Goal: Navigation & Orientation: Understand site structure

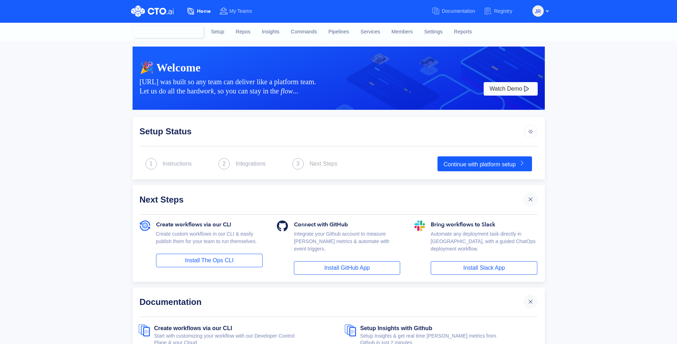
drag, startPoint x: 52, startPoint y: 118, endPoint x: 57, endPoint y: 115, distance: 6.2
click at [55, 114] on div "🎉 Welcome CTO.ai was built so any team can deliver like a platform team. Let us…" at bounding box center [338, 211] width 677 height 341
click at [437, 32] on link "Settings" at bounding box center [433, 31] width 30 height 19
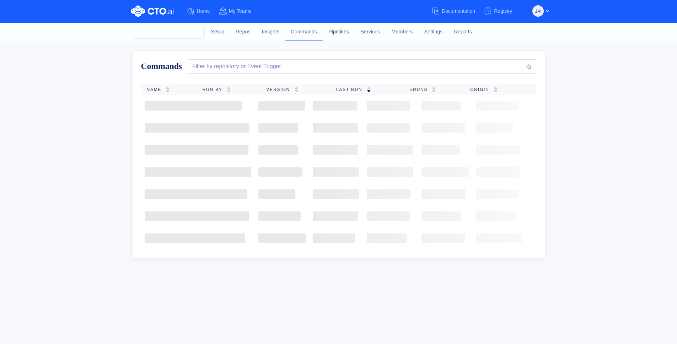
click at [339, 35] on link "Pipelines" at bounding box center [339, 31] width 32 height 19
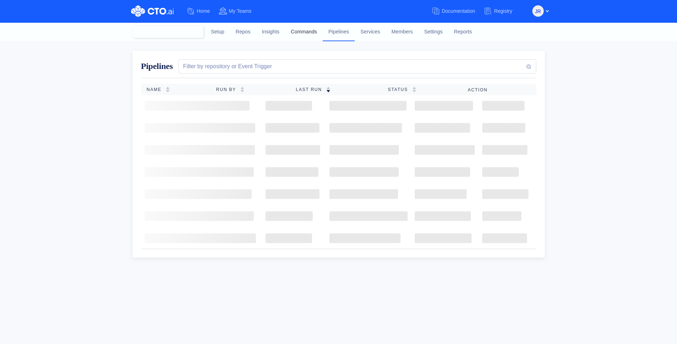
click at [306, 31] on link "Commands" at bounding box center [304, 31] width 38 height 19
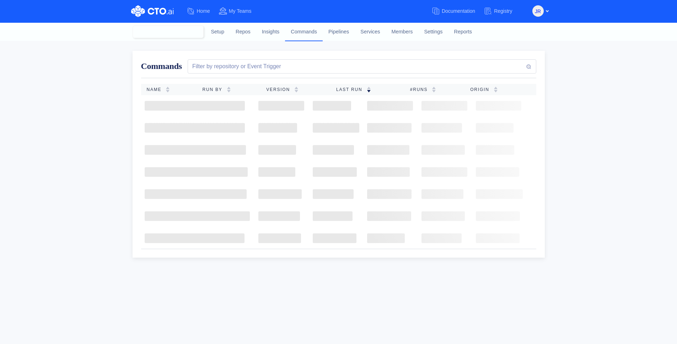
click at [192, 29] on div at bounding box center [168, 32] width 71 height 12
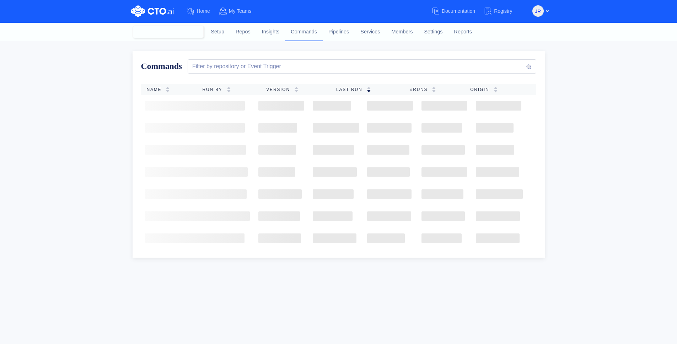
click at [111, 72] on div "Commands Filter by repository or Event Trigger Name Run By Version Last Run #RU…" at bounding box center [338, 192] width 677 height 303
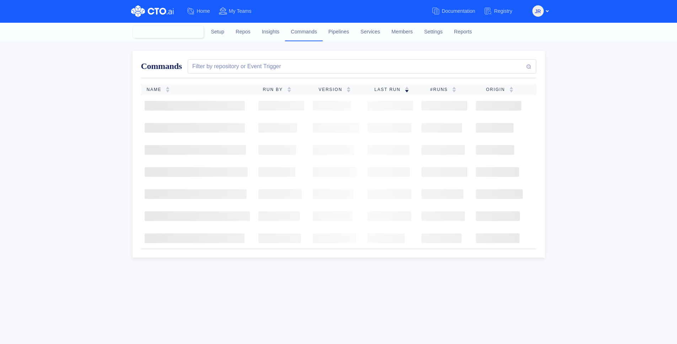
click at [161, 28] on div at bounding box center [168, 32] width 71 height 12
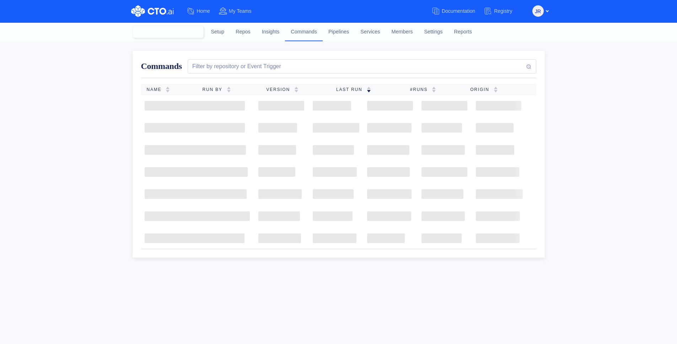
click at [183, 32] on div at bounding box center [168, 32] width 71 height 12
click at [108, 74] on div "Commands Filter by repository or Event Trigger Name Run By Version Last Run #RU…" at bounding box center [338, 192] width 677 height 303
click at [444, 35] on link "Settings" at bounding box center [433, 31] width 30 height 19
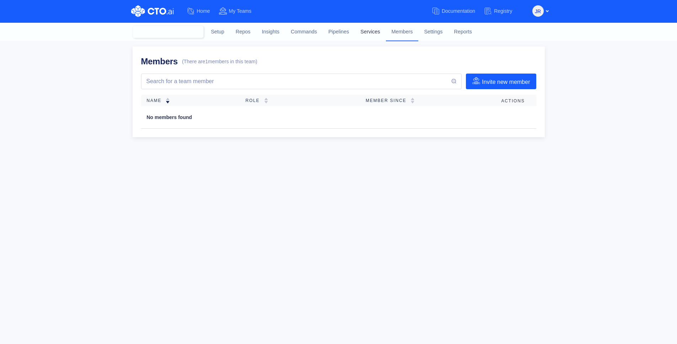
click at [358, 31] on link "Services" at bounding box center [370, 31] width 31 height 19
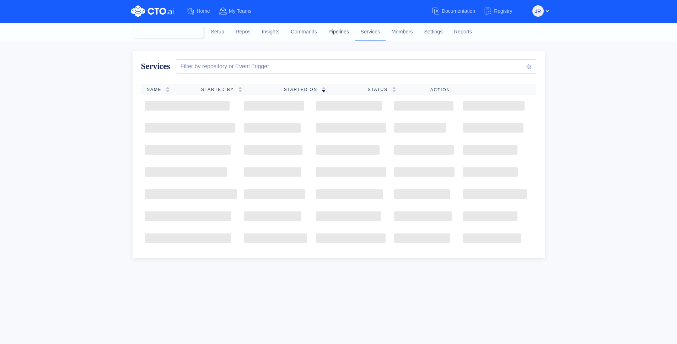
click at [327, 34] on link "Pipelines" at bounding box center [339, 31] width 32 height 19
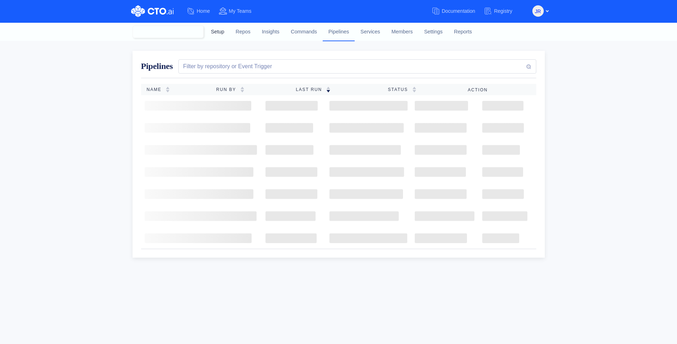
click at [227, 32] on link "Setup" at bounding box center [217, 31] width 25 height 19
click at [244, 30] on link "Repos" at bounding box center [243, 31] width 26 height 19
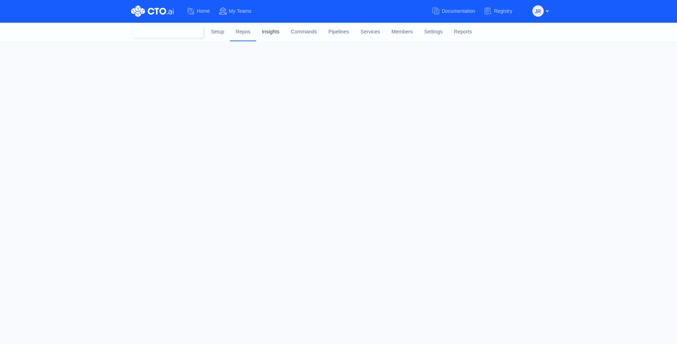
click at [270, 31] on link "Insights" at bounding box center [270, 31] width 29 height 19
click at [434, 32] on link "Settings" at bounding box center [433, 31] width 30 height 19
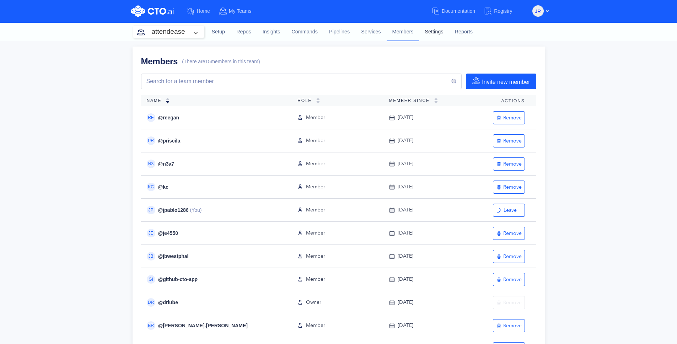
click at [438, 32] on link "Settings" at bounding box center [434, 31] width 30 height 19
